Goal: Task Accomplishment & Management: Use online tool/utility

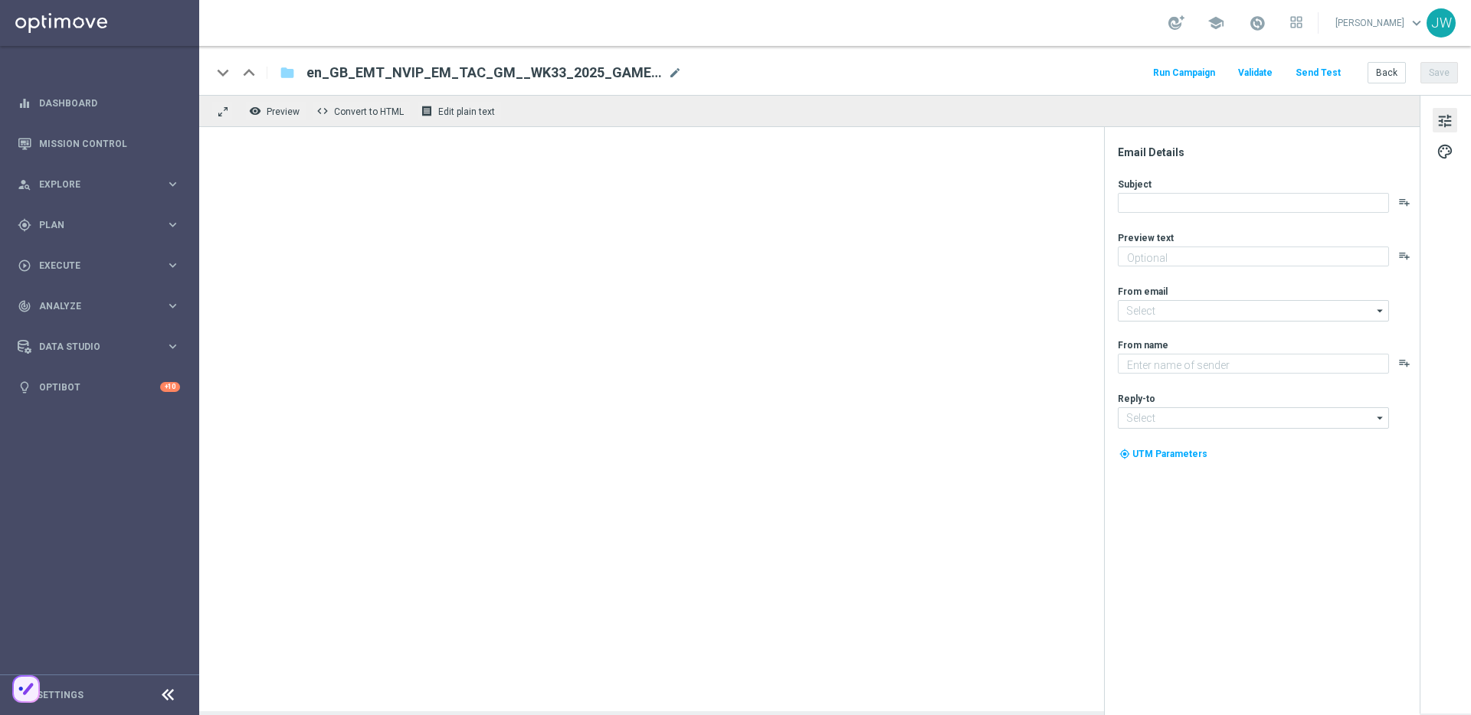
type textarea "A little treat - completely free!"
type textarea "Lottoland"
type input "[EMAIL_ADDRESS][DOMAIN_NAME]"
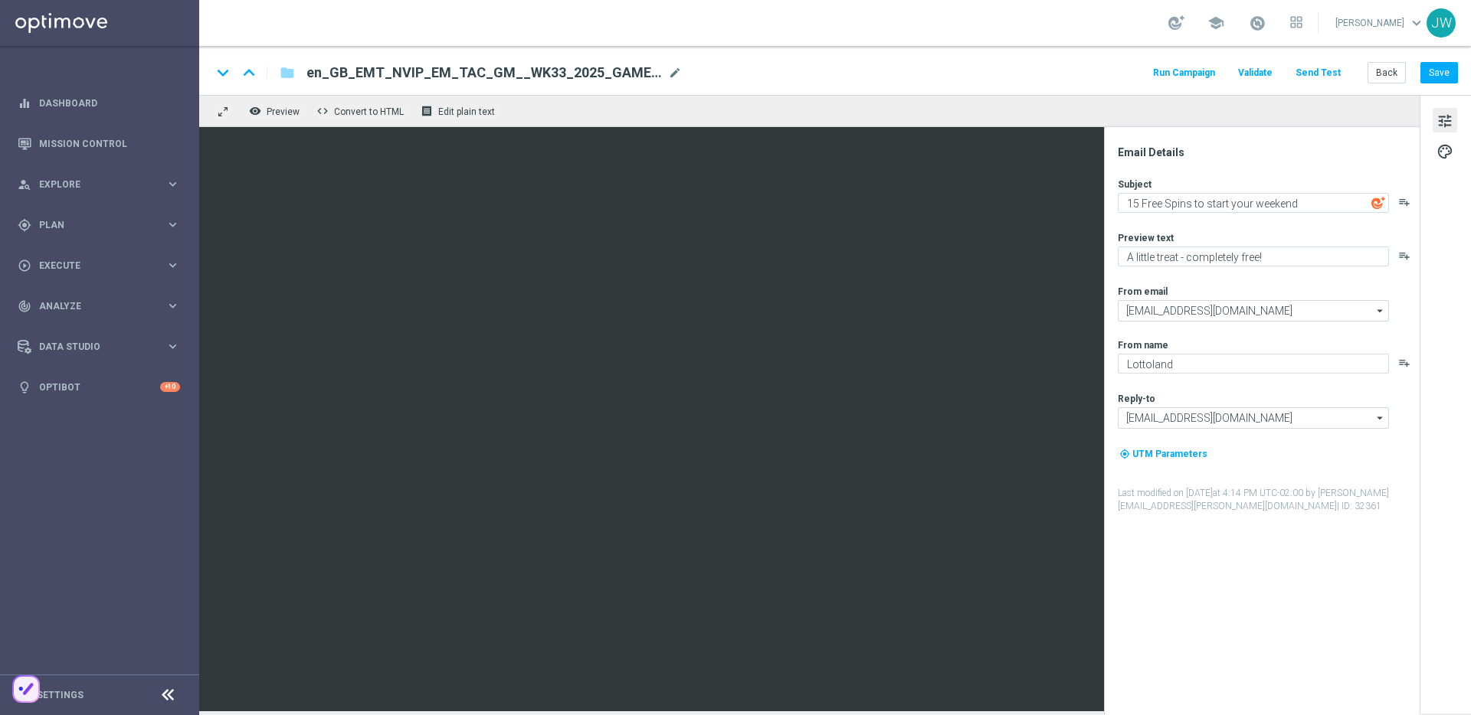
click at [1312, 73] on button "Send Test" at bounding box center [1318, 73] width 50 height 21
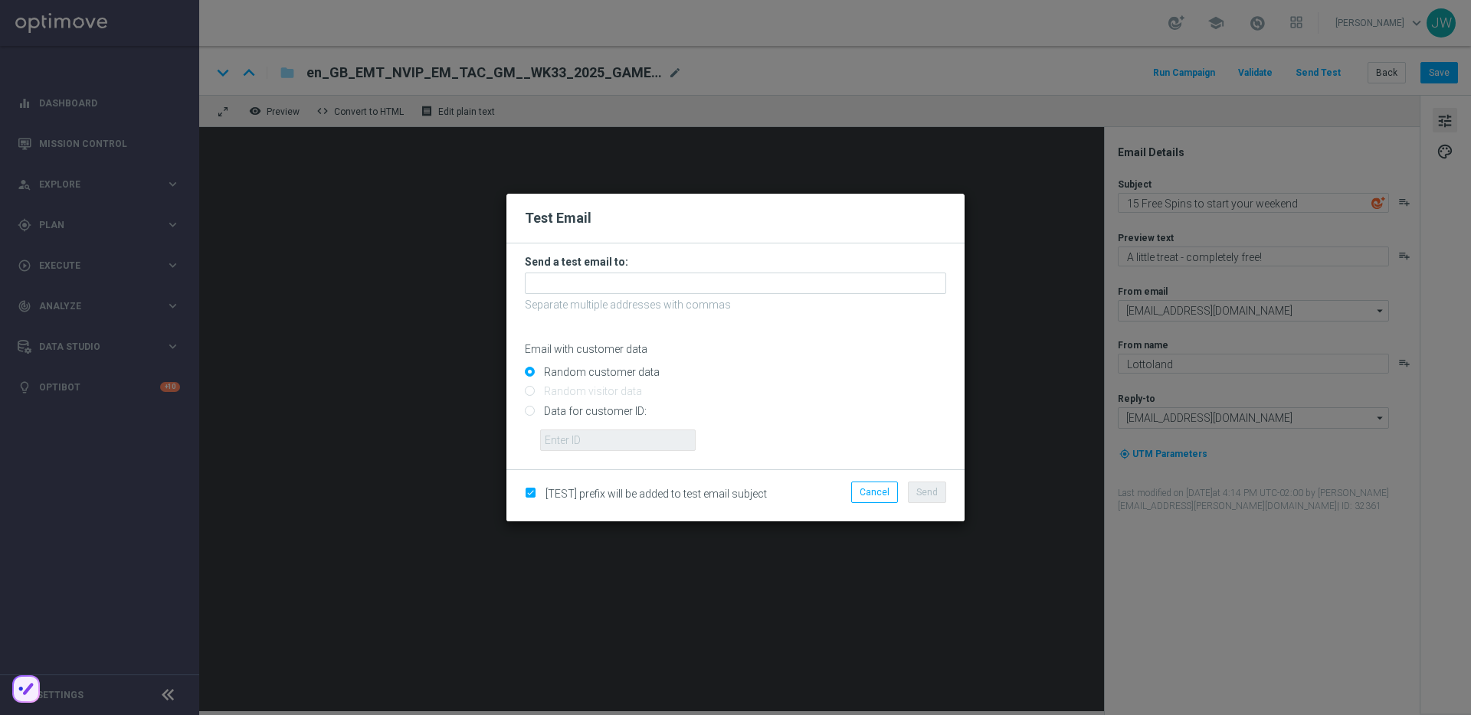
click at [651, 267] on h3 "Send a test email to:" at bounding box center [735, 262] width 421 height 14
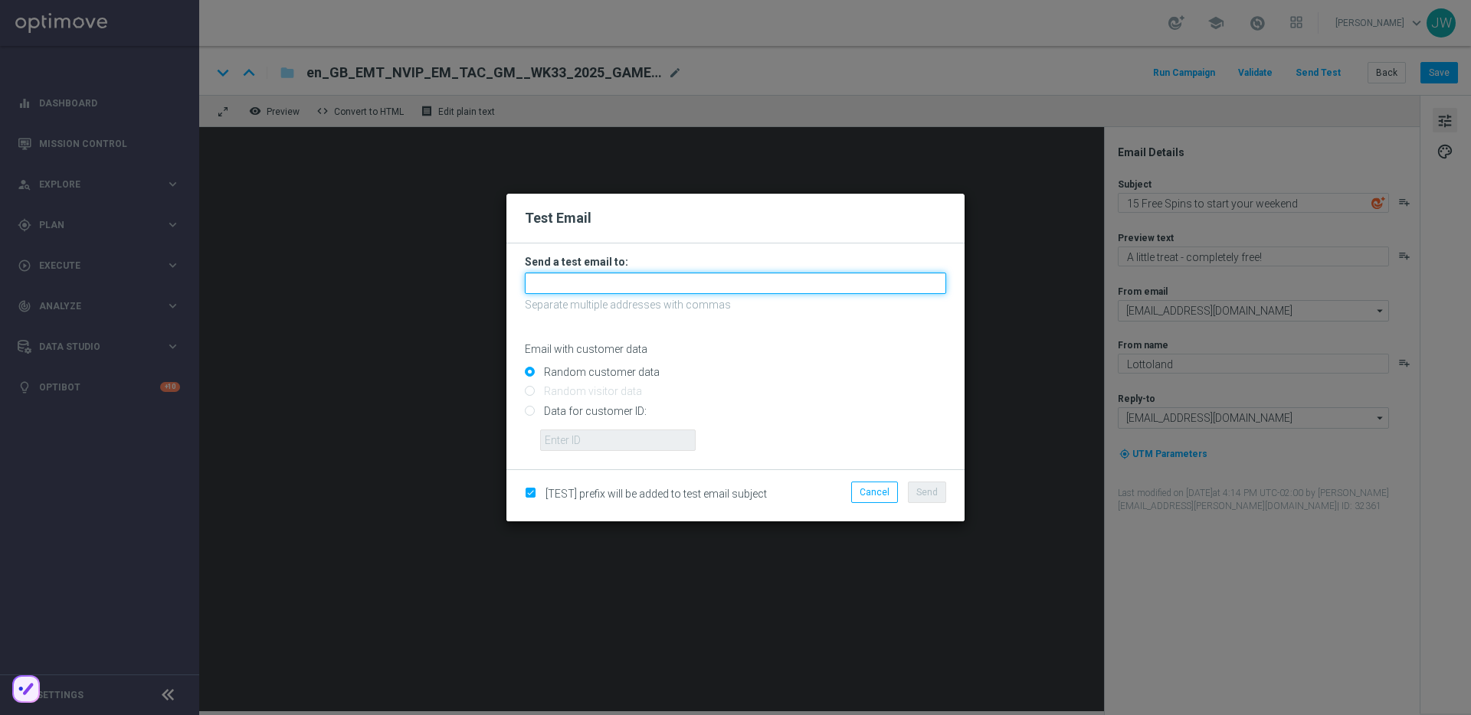
click at [655, 281] on input "text" at bounding box center [735, 283] width 421 height 21
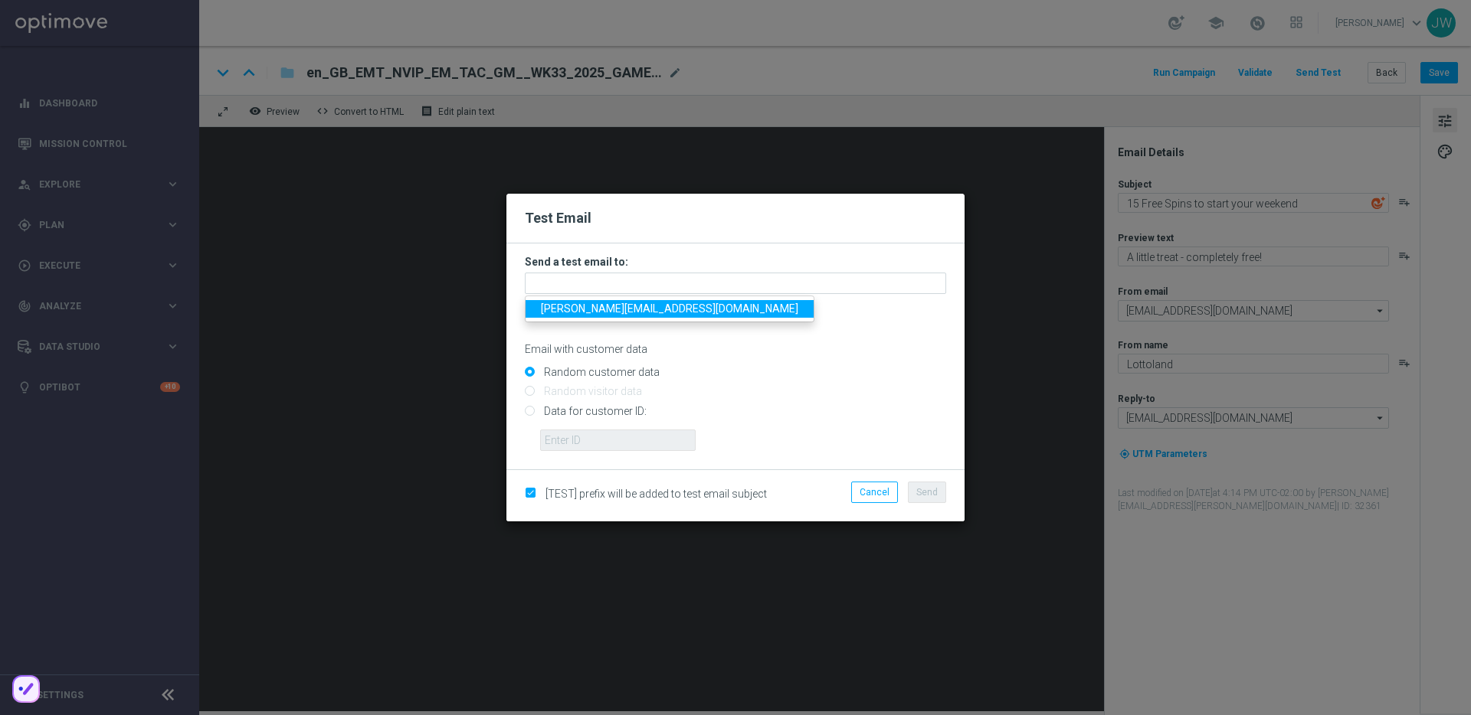
click at [656, 303] on span "[PERSON_NAME][EMAIL_ADDRESS][DOMAIN_NAME]" at bounding box center [669, 309] width 257 height 12
type input "[PERSON_NAME][EMAIL_ADDRESS][DOMAIN_NAME]"
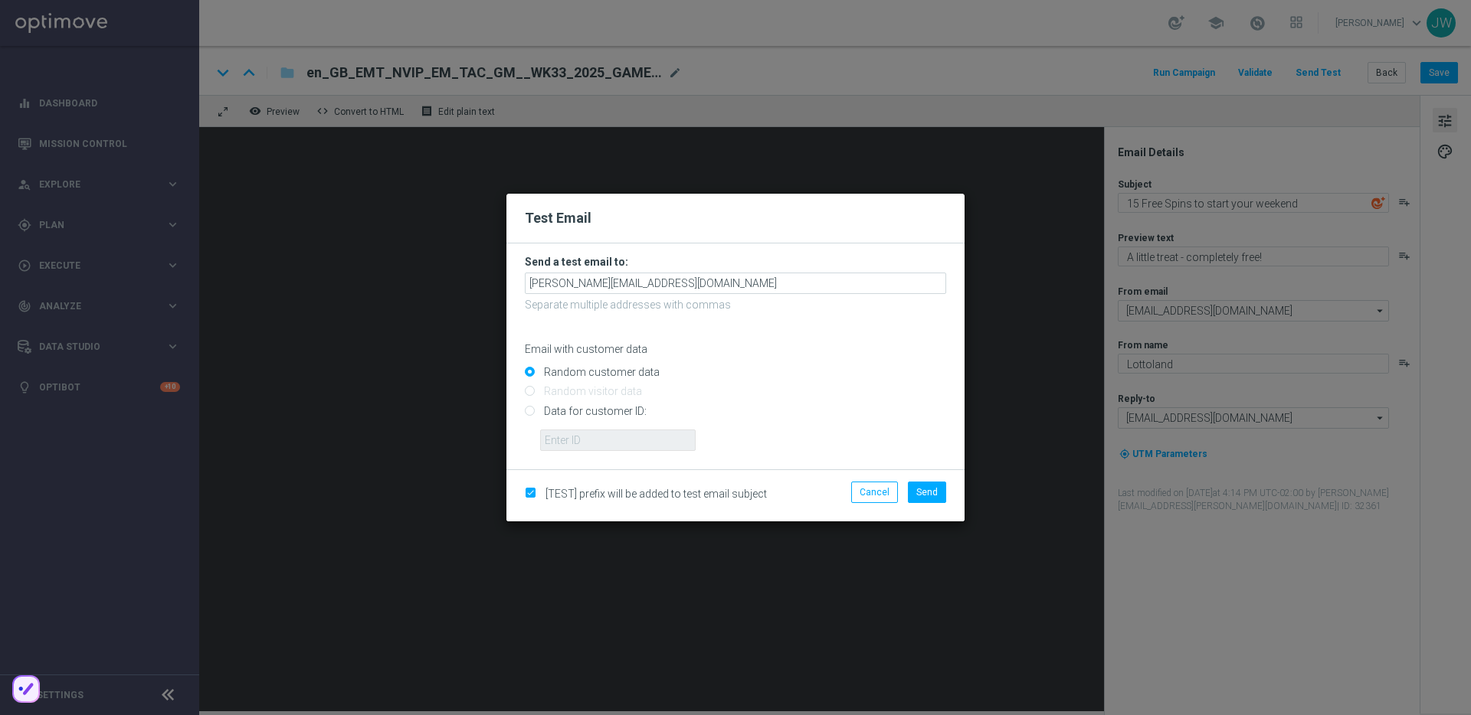
click at [575, 424] on input "Data for customer ID:" at bounding box center [735, 417] width 421 height 21
radio input "true"
click at [575, 423] on input "Data for customer ID:" at bounding box center [735, 417] width 421 height 21
click at [642, 444] on input "text" at bounding box center [618, 440] width 156 height 21
paste input "19410845"
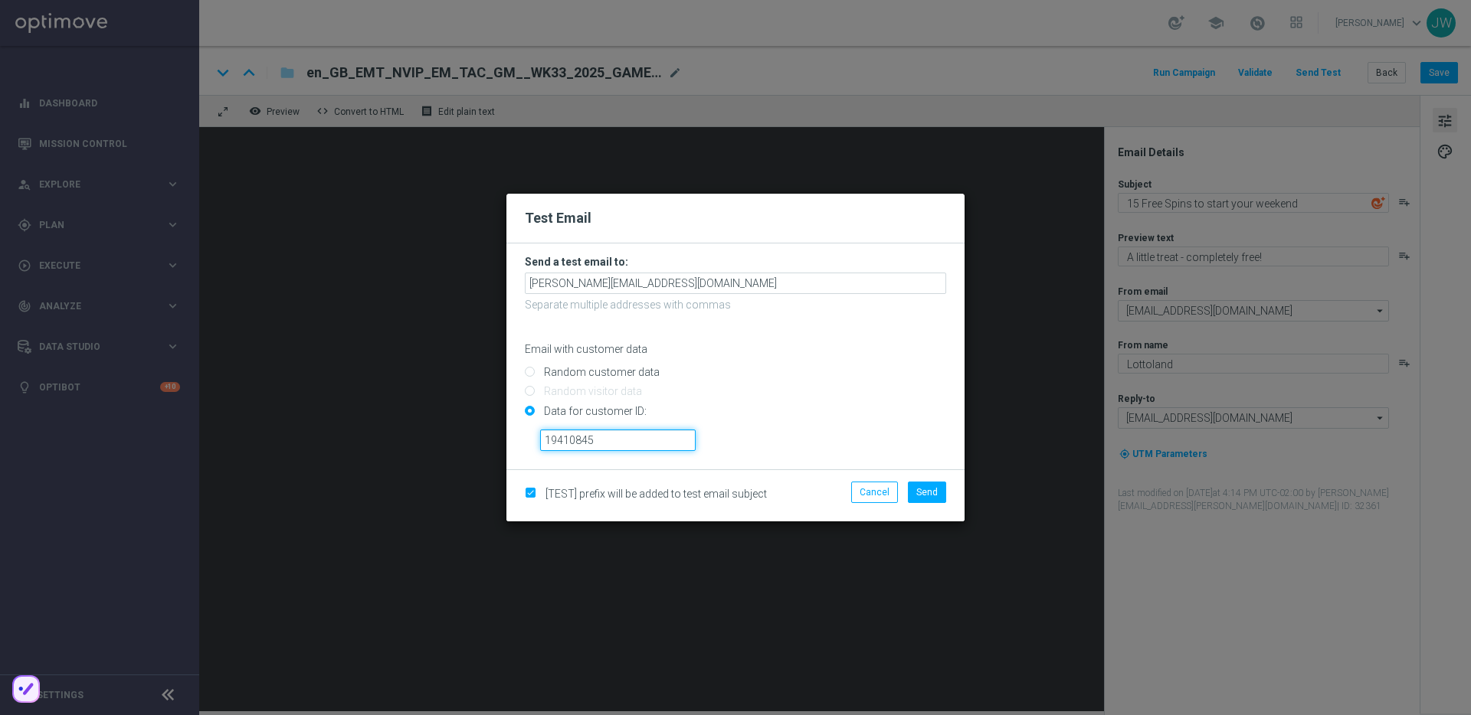
type input "19410845"
click at [950, 486] on div "Cancel Send" at bounding box center [884, 496] width 148 height 28
click at [939, 492] on button "Send" at bounding box center [927, 492] width 38 height 21
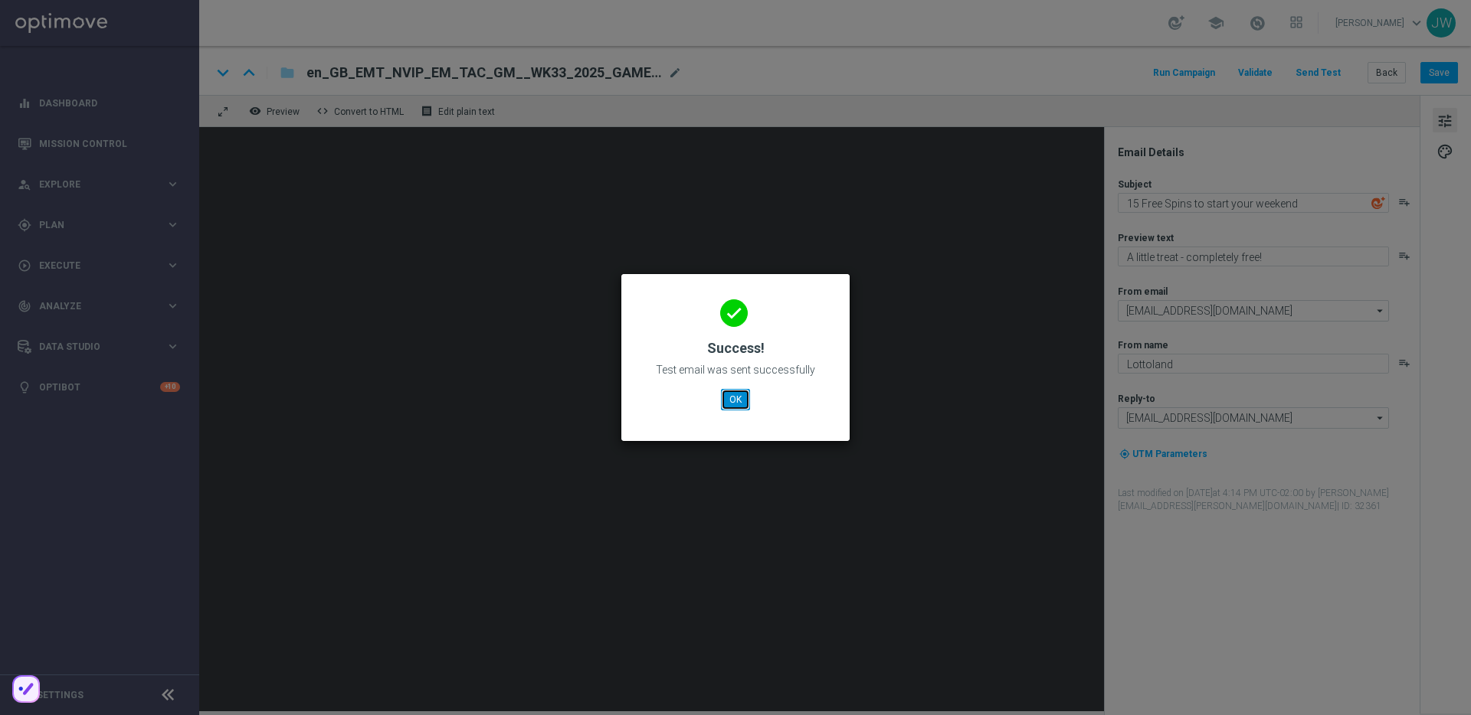
click at [734, 400] on button "OK" at bounding box center [735, 399] width 29 height 21
